Goal: Task Accomplishment & Management: Complete application form

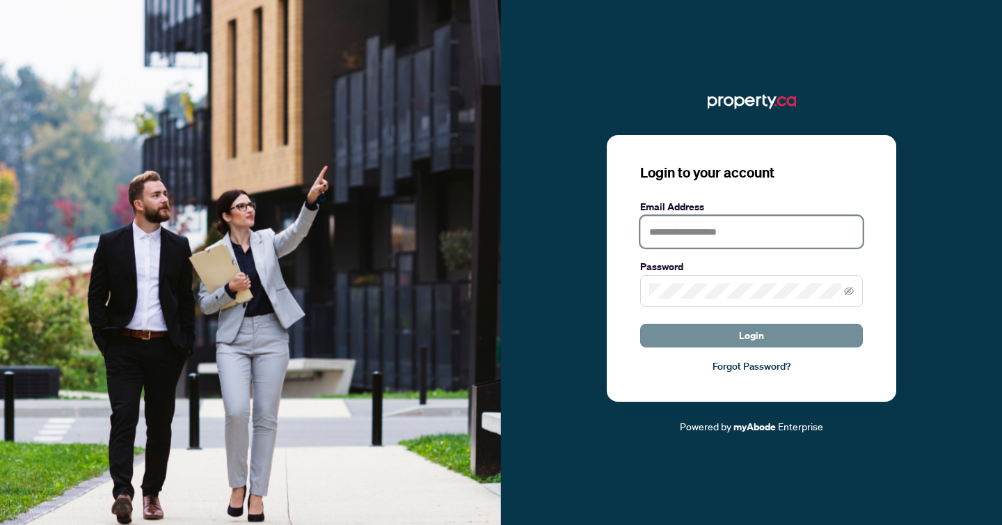
type input "**********"
click at [762, 335] on span "Login" at bounding box center [751, 335] width 25 height 22
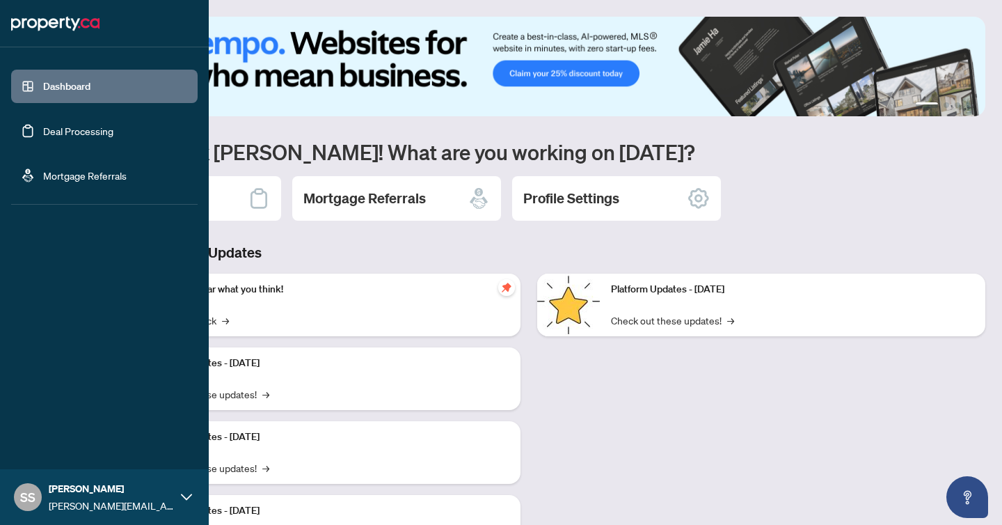
click at [58, 130] on link "Deal Processing" at bounding box center [78, 131] width 70 height 13
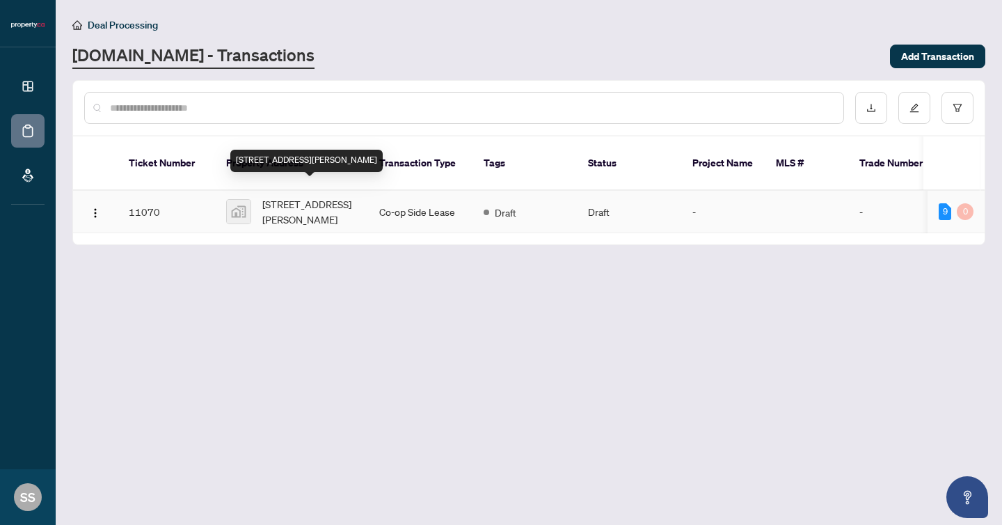
click at [296, 196] on span "90 John Street, Orangeville, ON, Canada" at bounding box center [309, 211] width 95 height 31
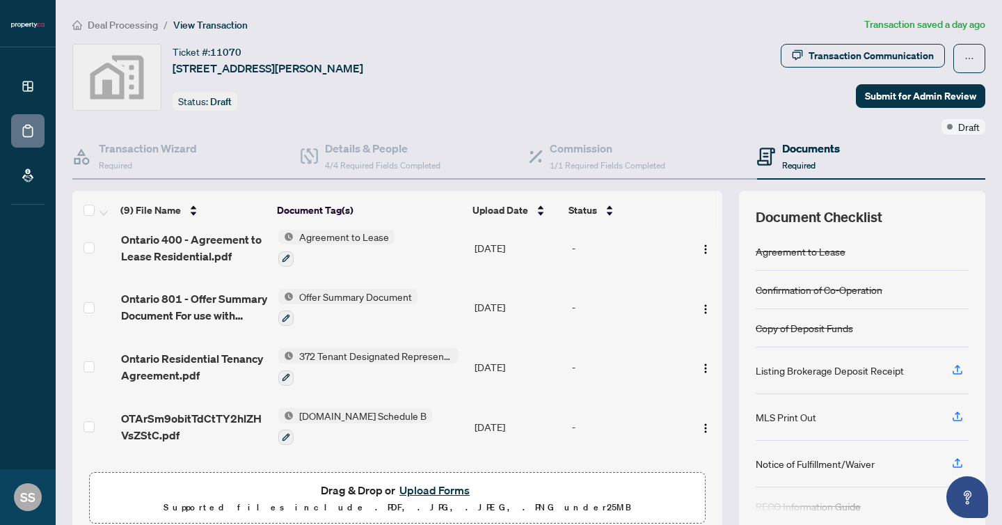
scroll to position [301, 0]
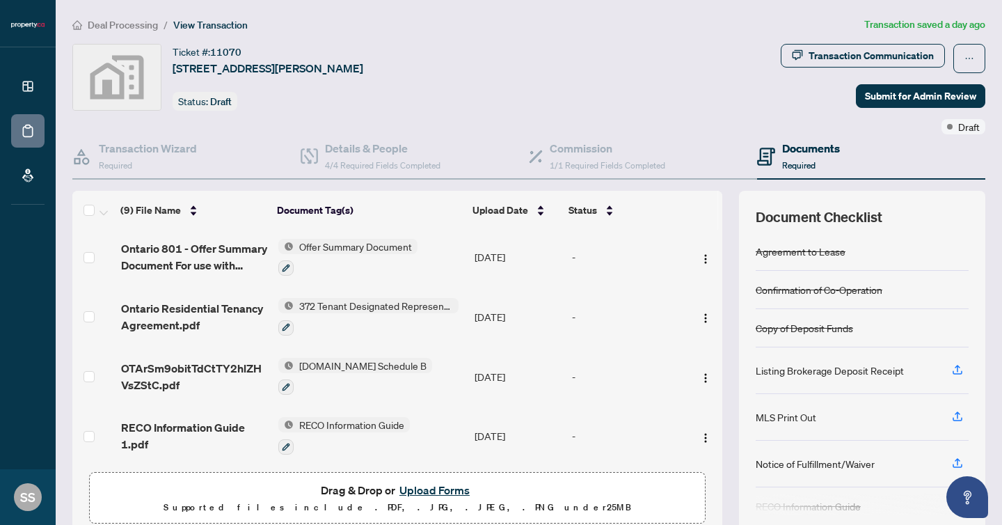
click at [437, 488] on button "Upload Forms" at bounding box center [434, 490] width 79 height 18
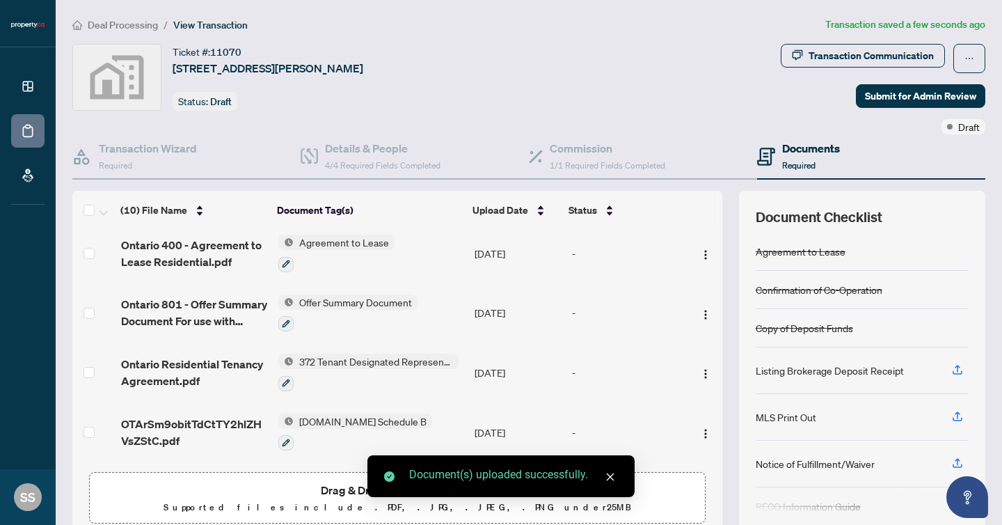
scroll to position [0, 0]
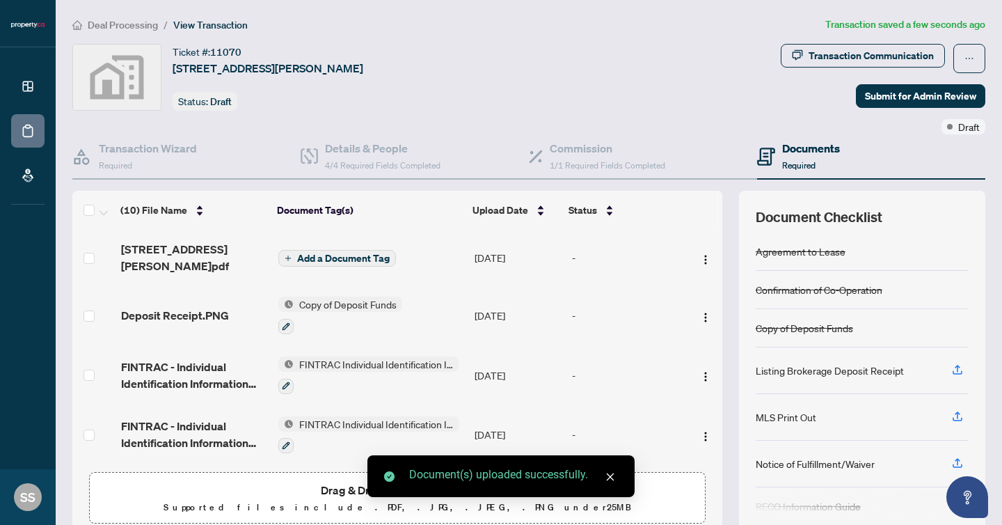
click at [352, 253] on span "Add a Document Tag" at bounding box center [343, 258] width 93 height 10
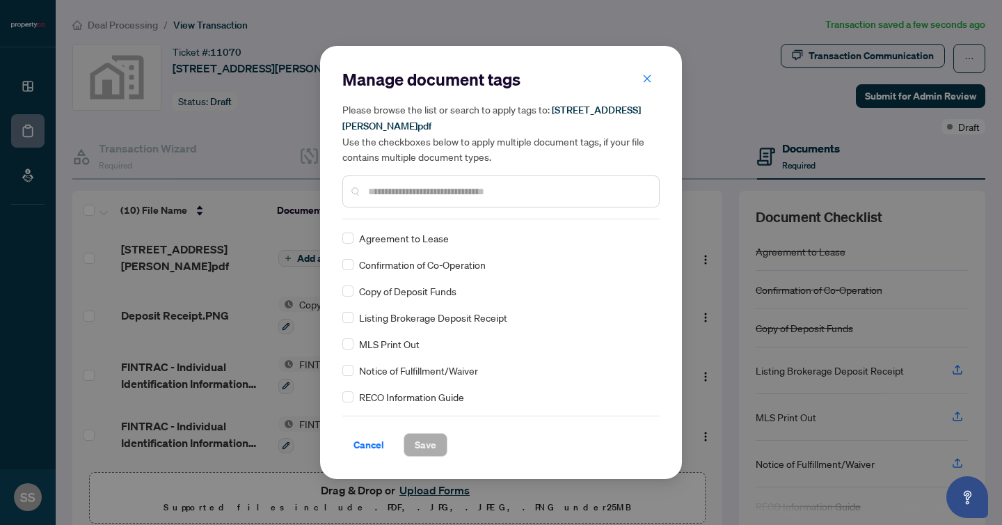
click at [440, 184] on input "text" at bounding box center [508, 191] width 280 height 15
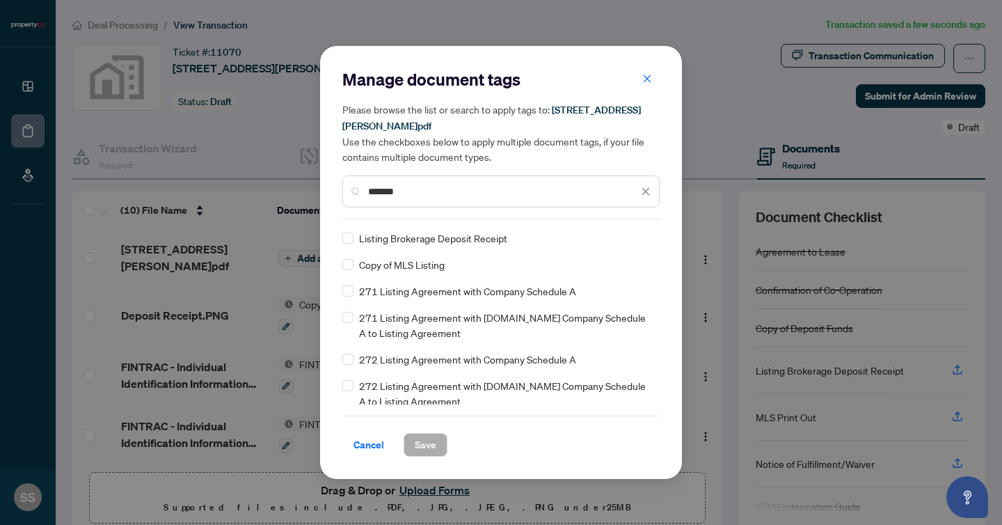
type input "*******"
click at [452, 230] on span "Listing Brokerage Deposit Receipt" at bounding box center [433, 237] width 148 height 15
click at [418, 438] on span "Save" at bounding box center [426, 444] width 22 height 22
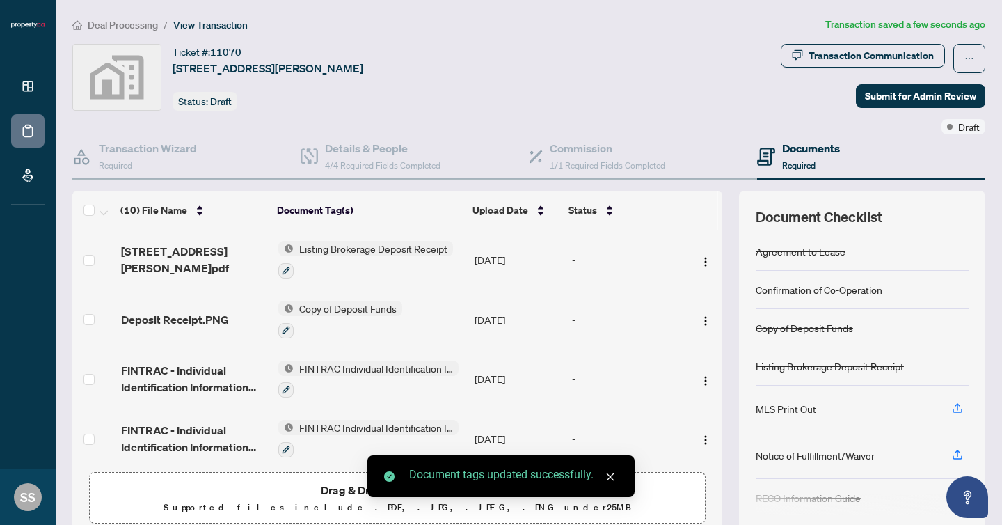
scroll to position [61, 0]
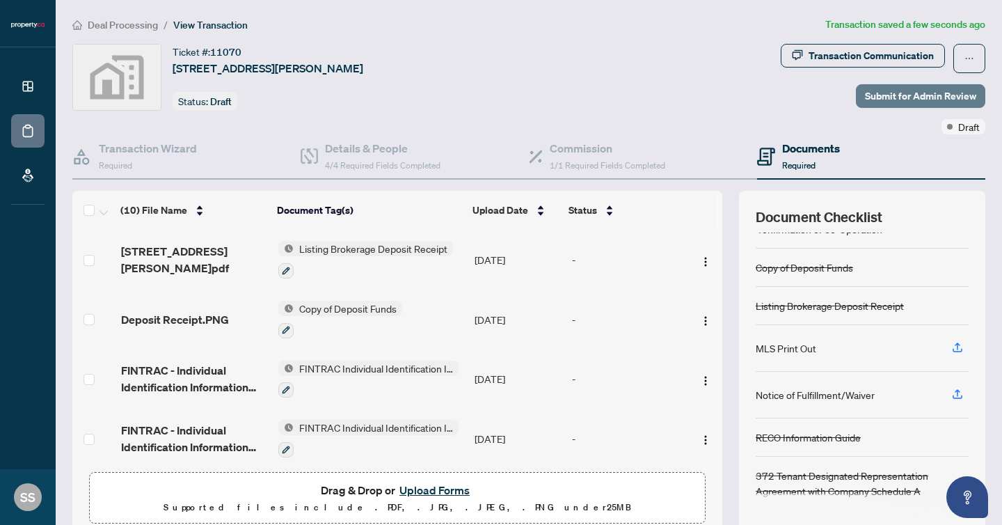
click at [907, 95] on span "Submit for Admin Review" at bounding box center [920, 96] width 111 height 22
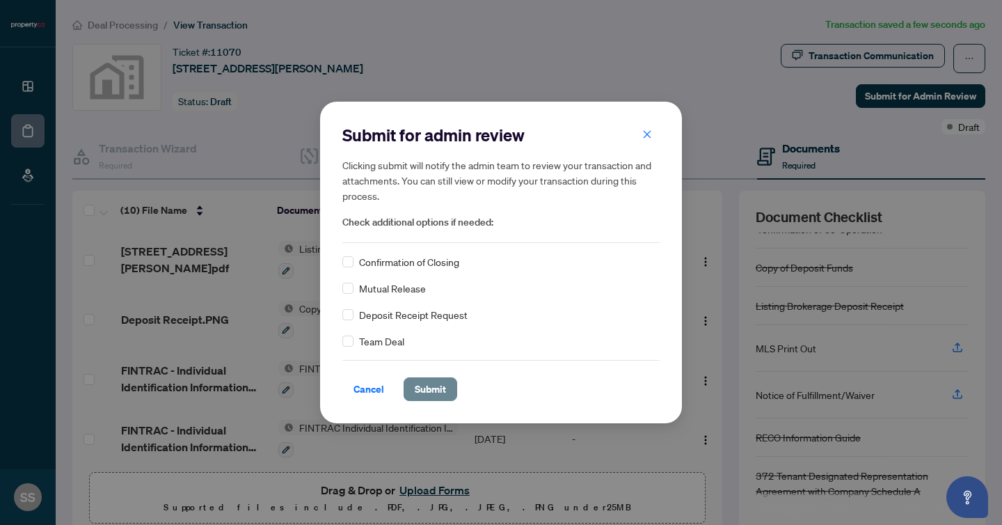
click at [424, 391] on span "Submit" at bounding box center [430, 389] width 31 height 22
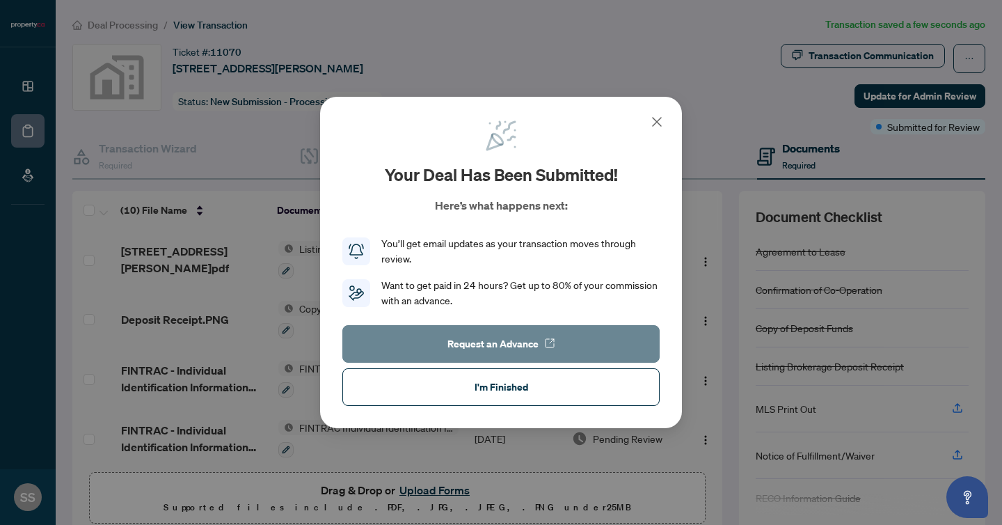
click at [547, 337] on icon "button" at bounding box center [549, 342] width 11 height 11
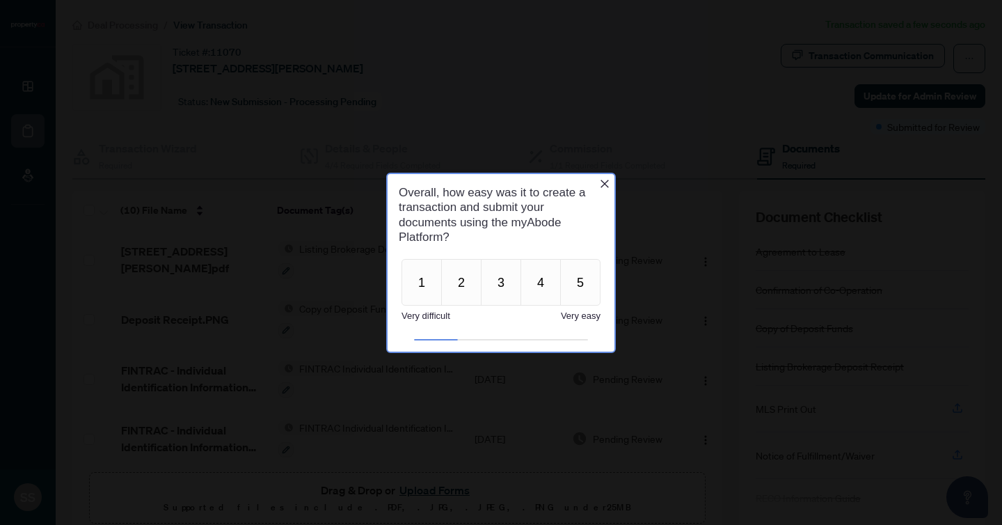
scroll to position [0, 0]
click at [600, 178] on icon "Close button" at bounding box center [604, 182] width 11 height 11
